Goal: Participate in discussion

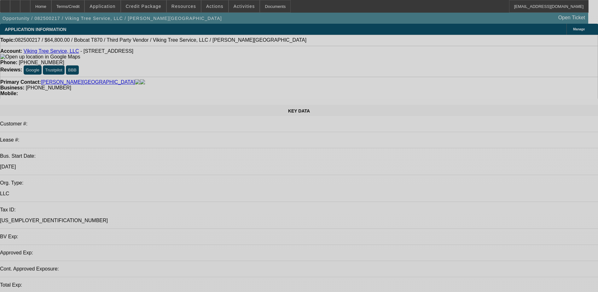
select select "0"
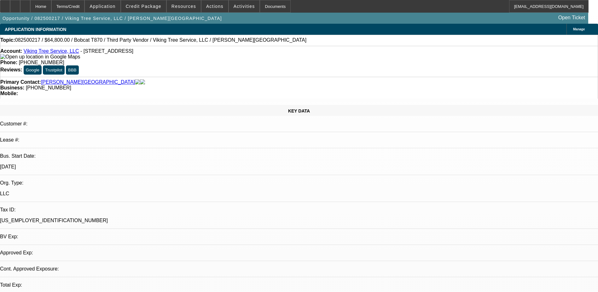
select select "2"
select select "0"
select select "1"
select select "2"
select select "6"
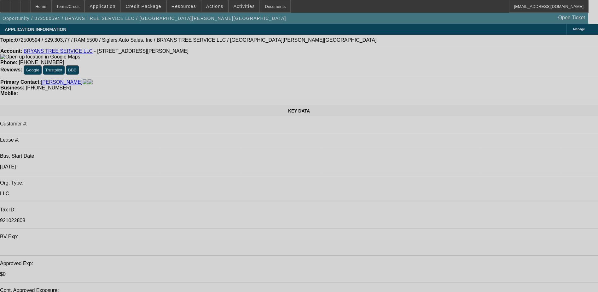
select select "0"
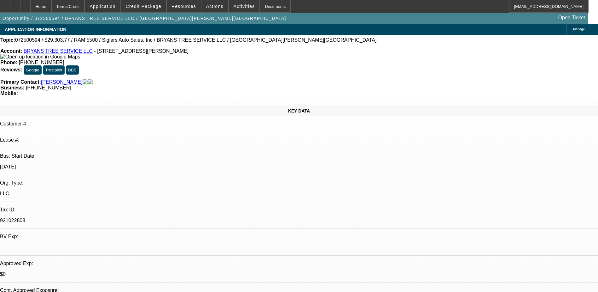
select select "2"
select select "0"
select select "2"
select select "0.1"
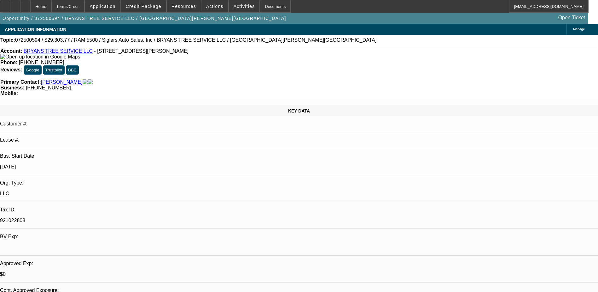
select select "0"
select select "2"
select select "0.1"
select select "0"
select select "2"
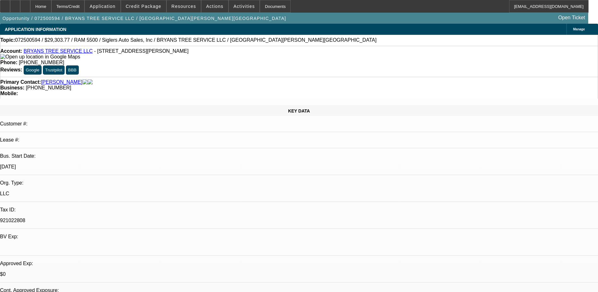
select select "0.1"
select select "1"
select select "2"
select select "6"
select select "1"
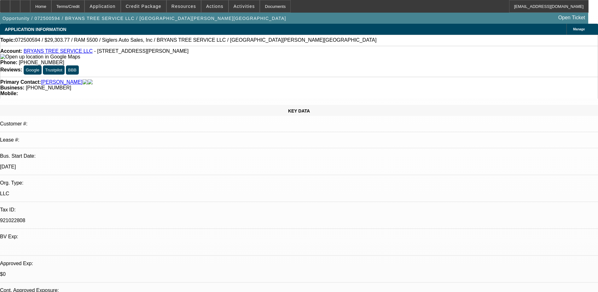
select select "2"
select select "4"
select select "1"
select select "2"
select select "4"
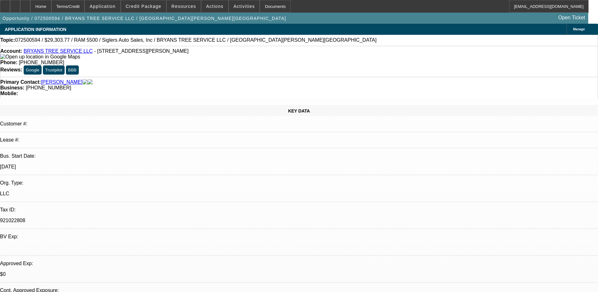
select select "1"
select select "2"
select select "4"
